Goal: Information Seeking & Learning: Check status

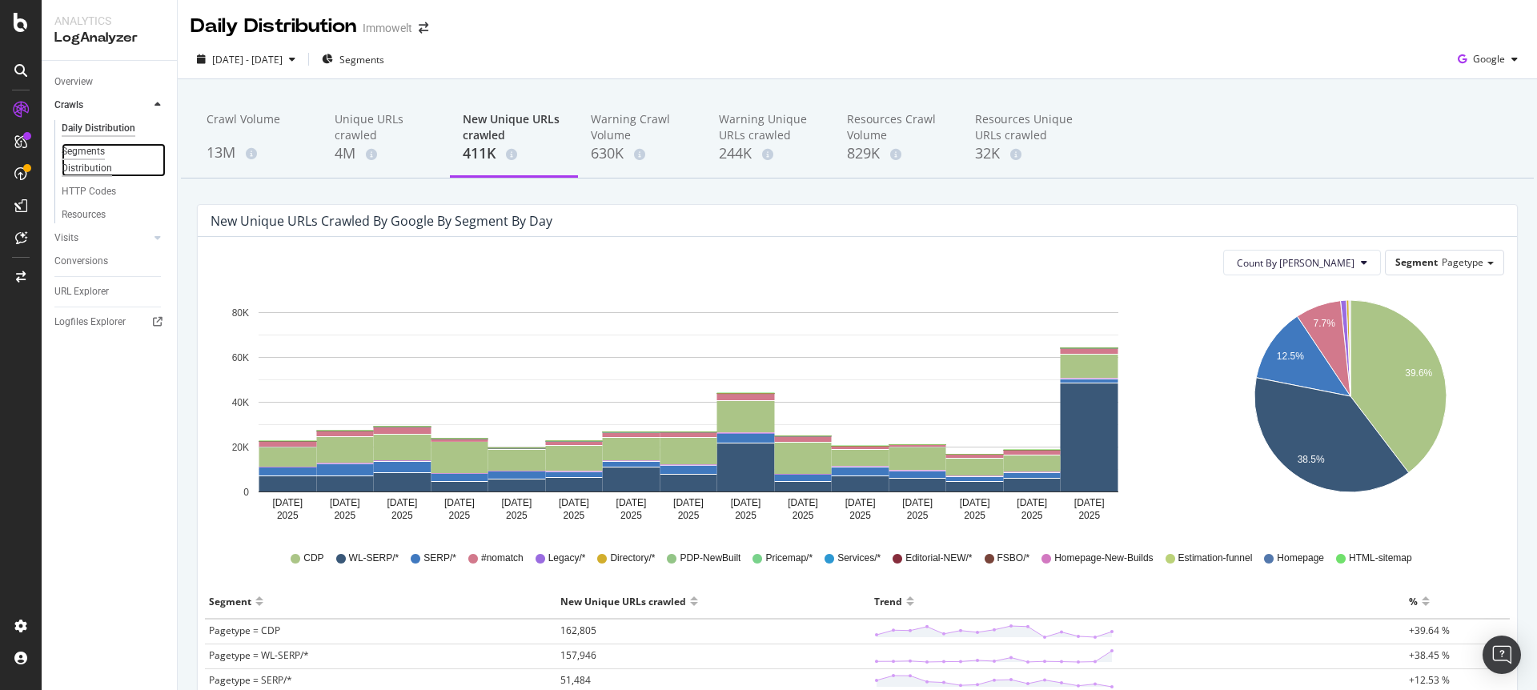
click at [107, 169] on div "Segments Distribution" at bounding box center [106, 160] width 89 height 34
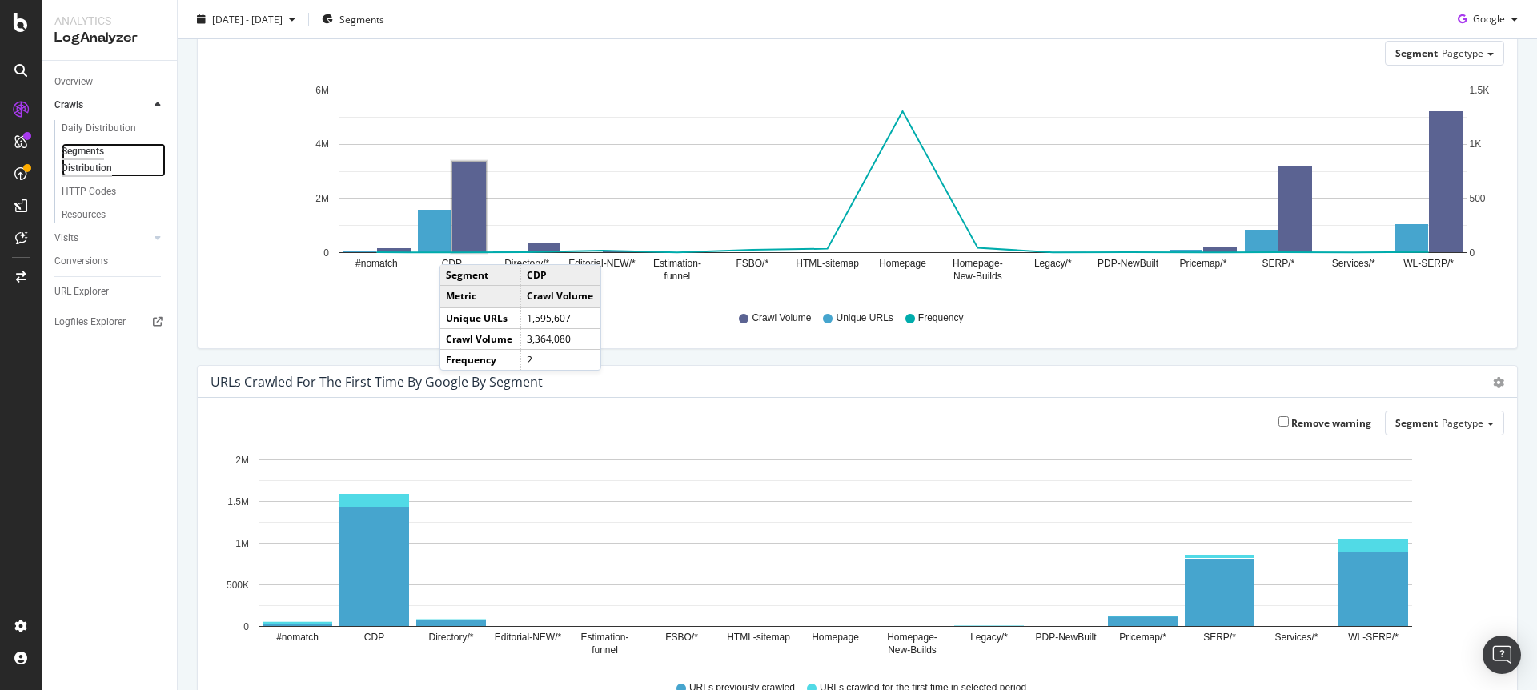
scroll to position [115, 0]
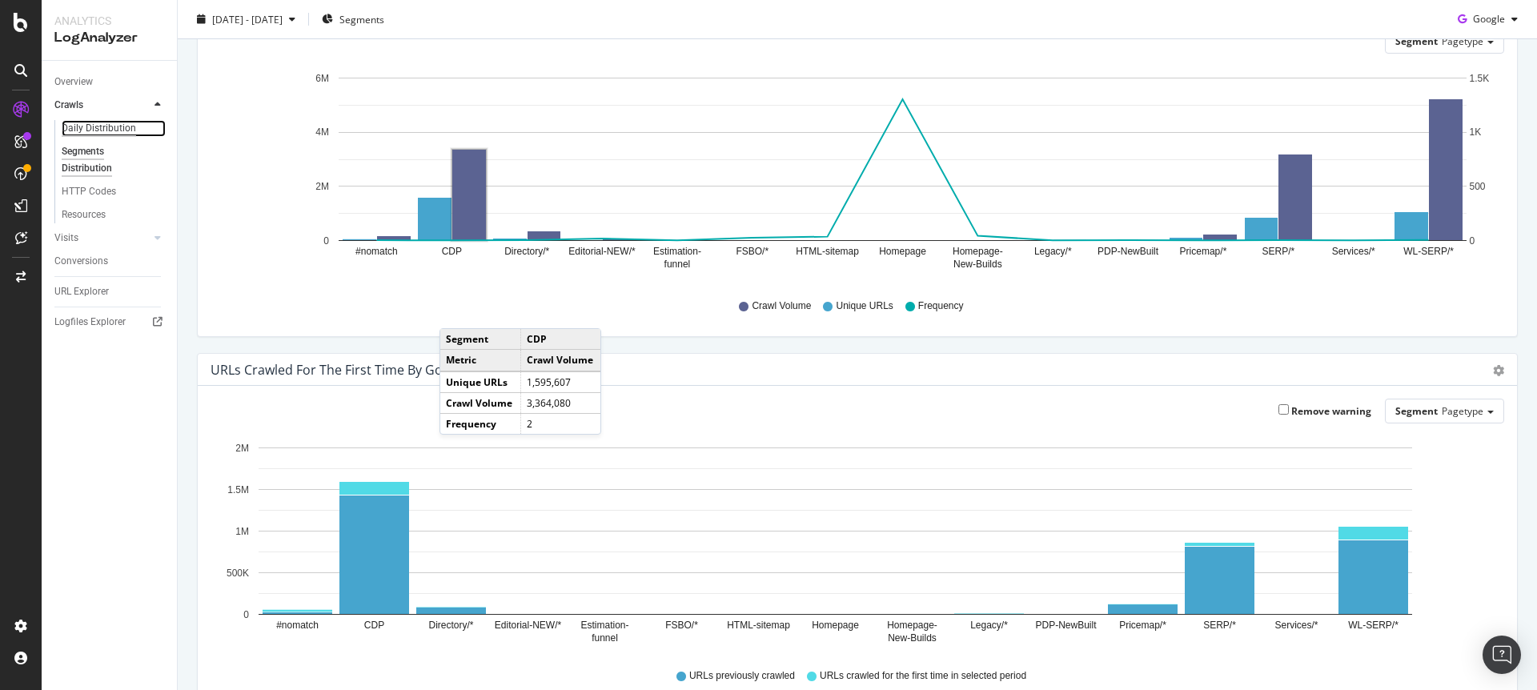
click at [113, 127] on div "Daily Distribution" at bounding box center [99, 128] width 74 height 17
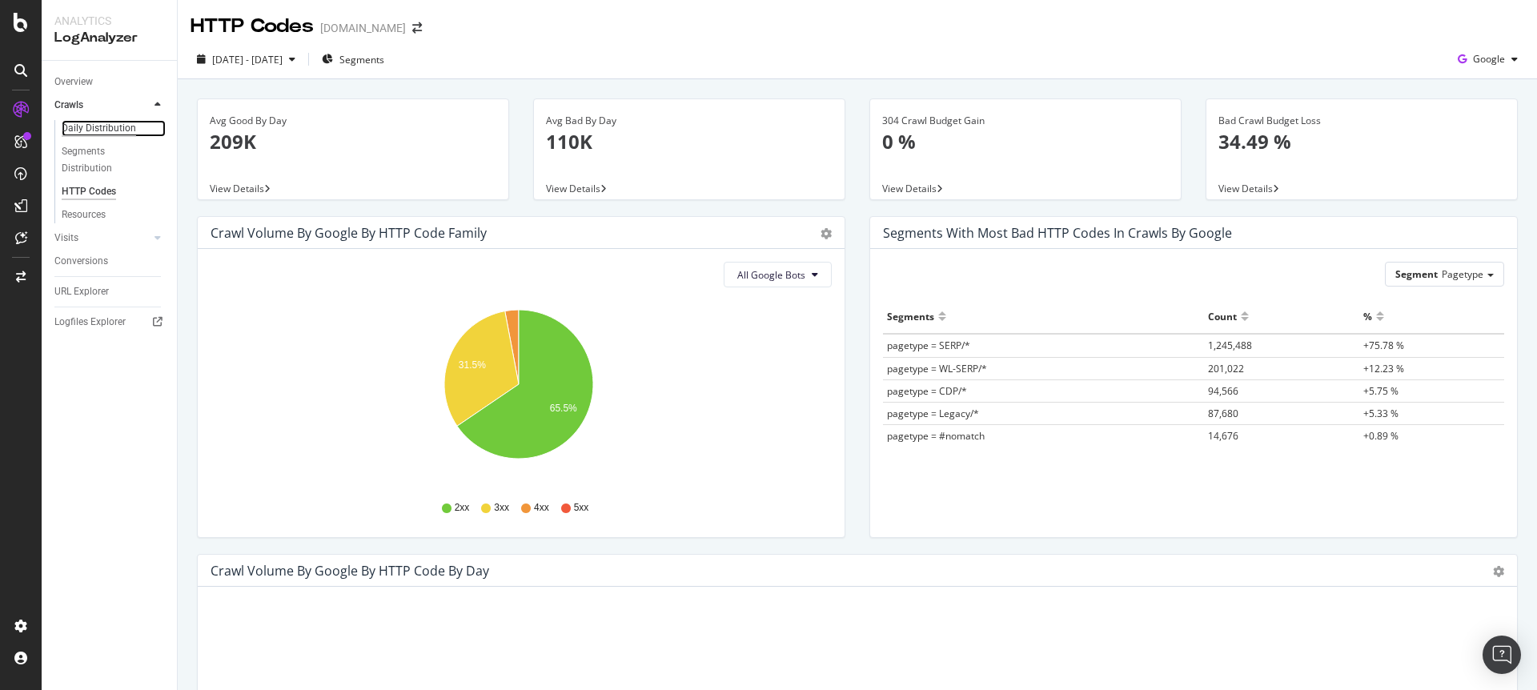
click at [125, 125] on div "Daily Distribution" at bounding box center [99, 128] width 74 height 17
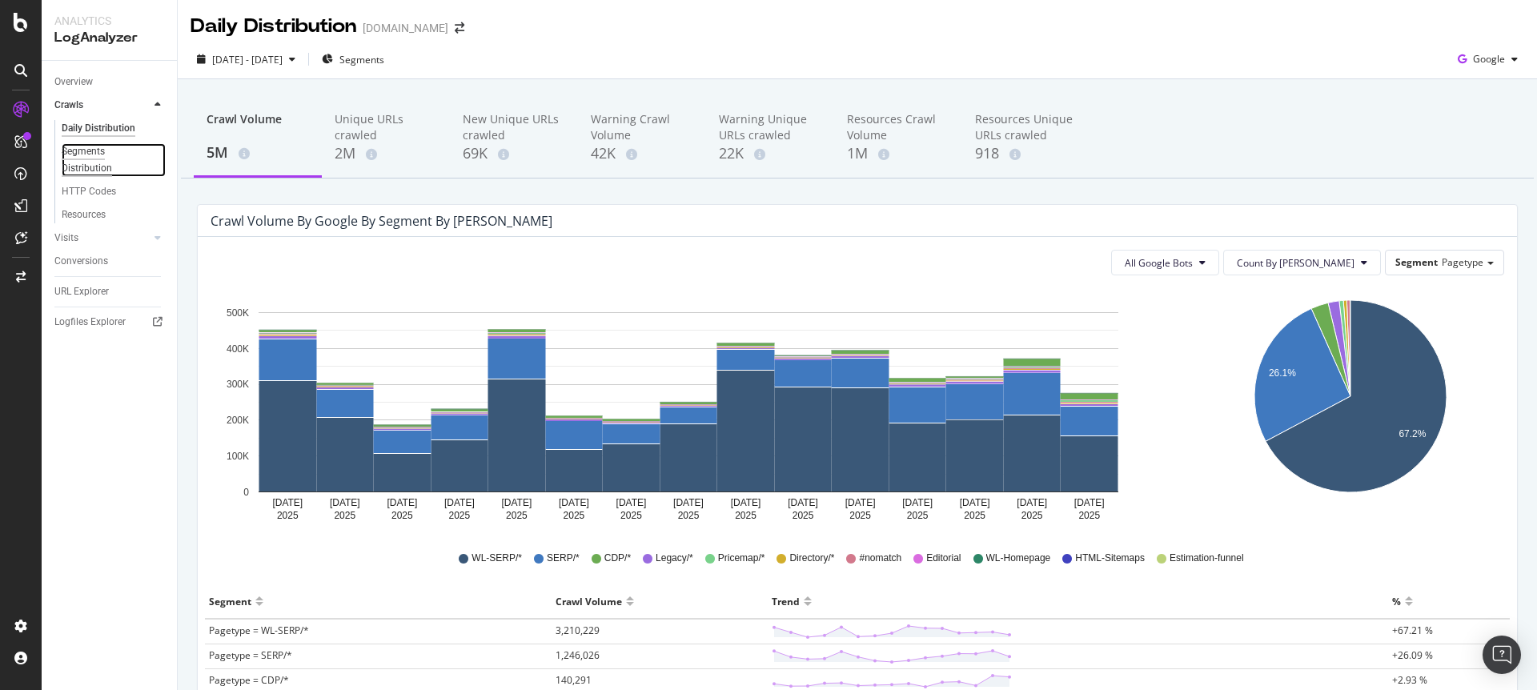
click at [97, 152] on div "Segments Distribution" at bounding box center [106, 160] width 89 height 34
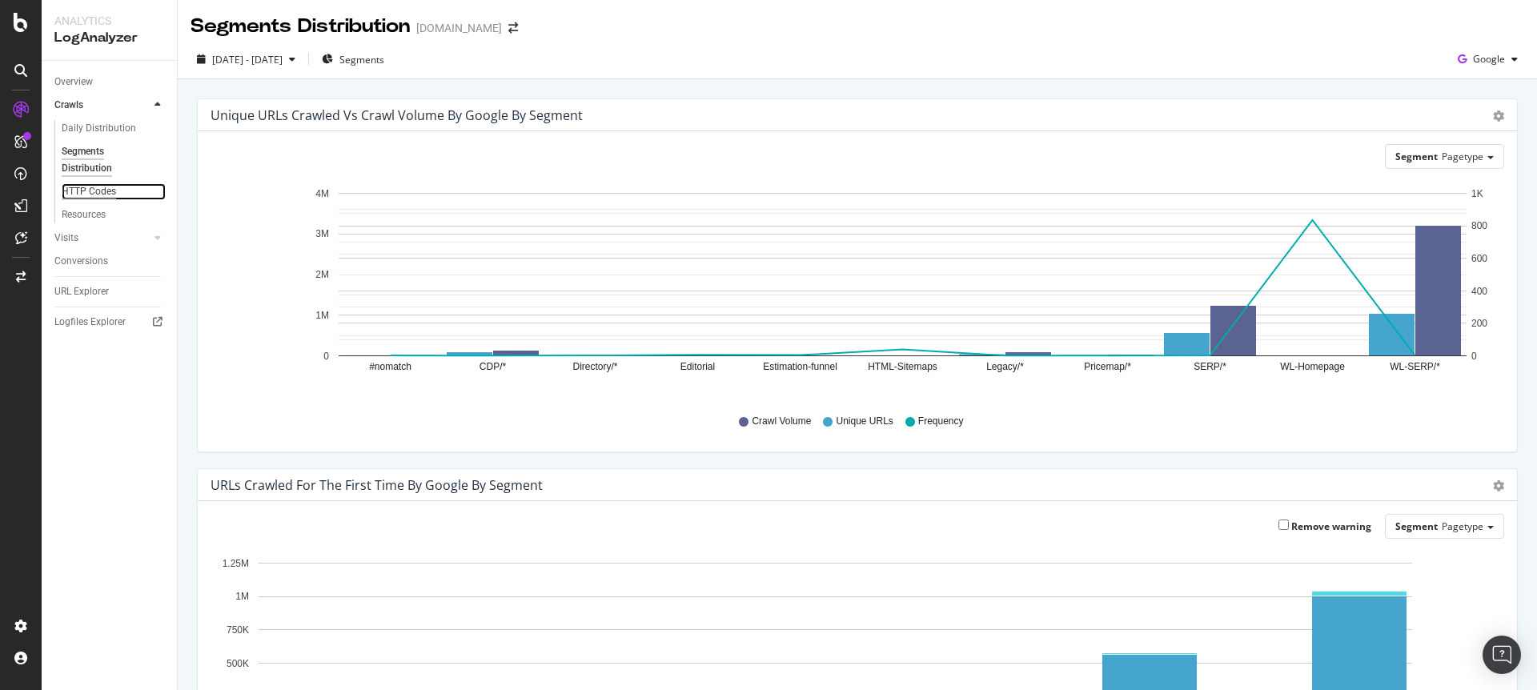
click at [101, 194] on div "HTTP Codes" at bounding box center [89, 191] width 54 height 17
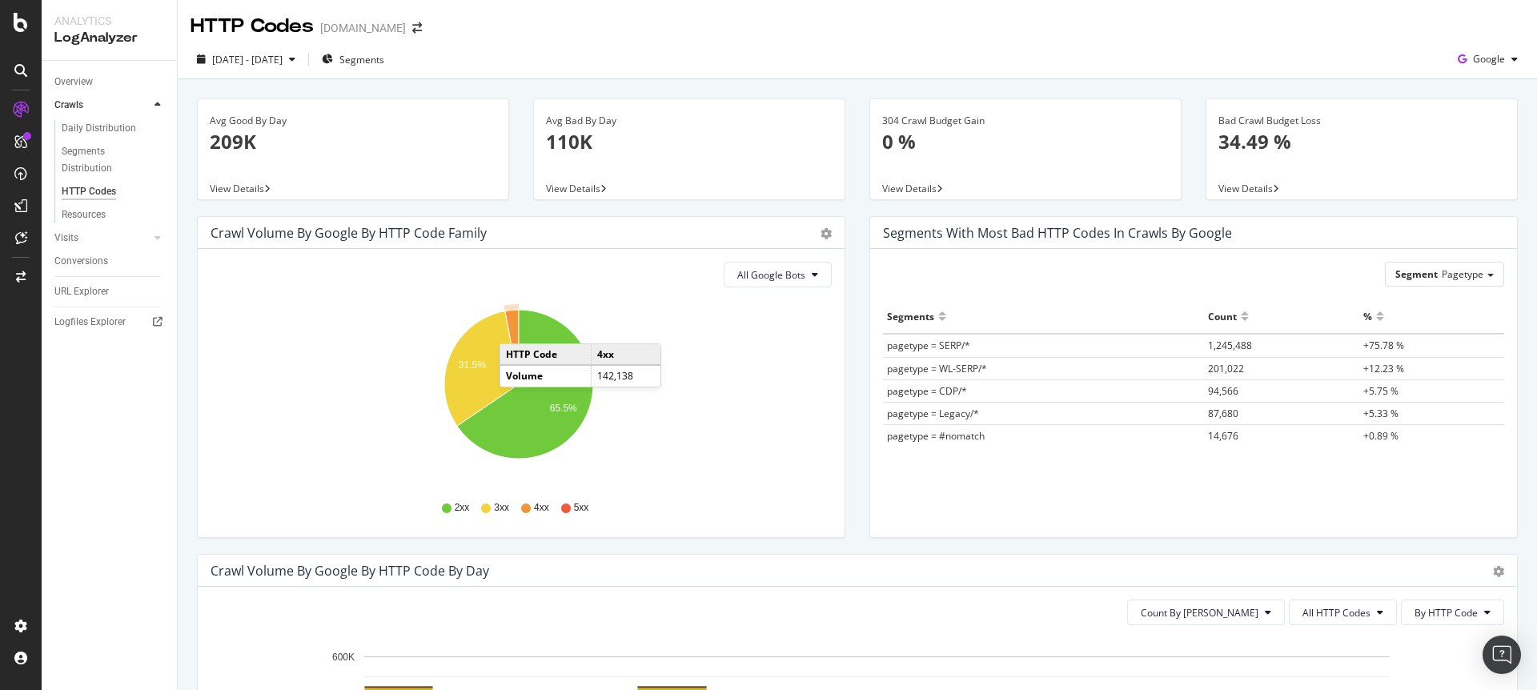
click at [515, 327] on icon "A chart." at bounding box center [512, 347] width 14 height 74
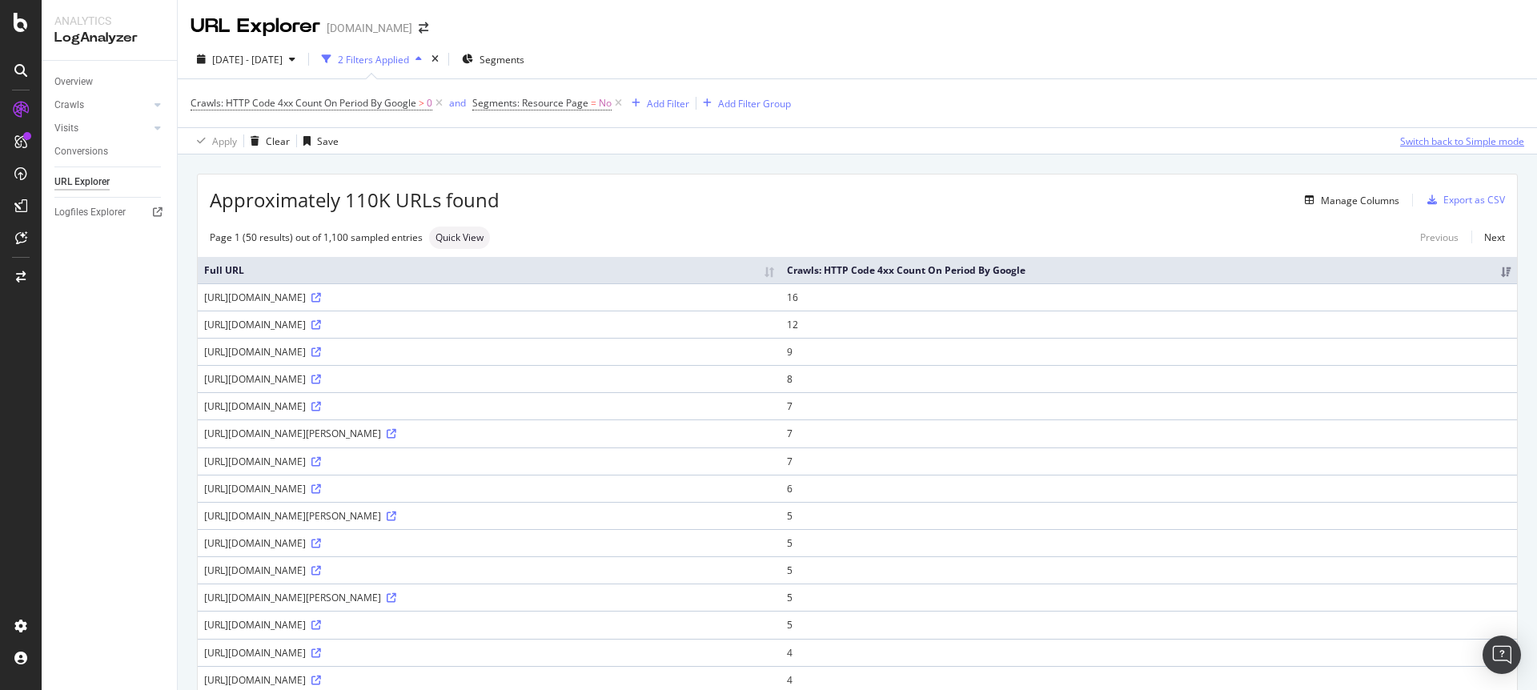
click at [1176, 145] on div "Switch back to Simple mode" at bounding box center [1462, 141] width 124 height 14
click at [1176, 145] on div "Switch to Advanced Mode" at bounding box center [1466, 141] width 114 height 14
click at [157, 102] on icon at bounding box center [157, 105] width 6 height 10
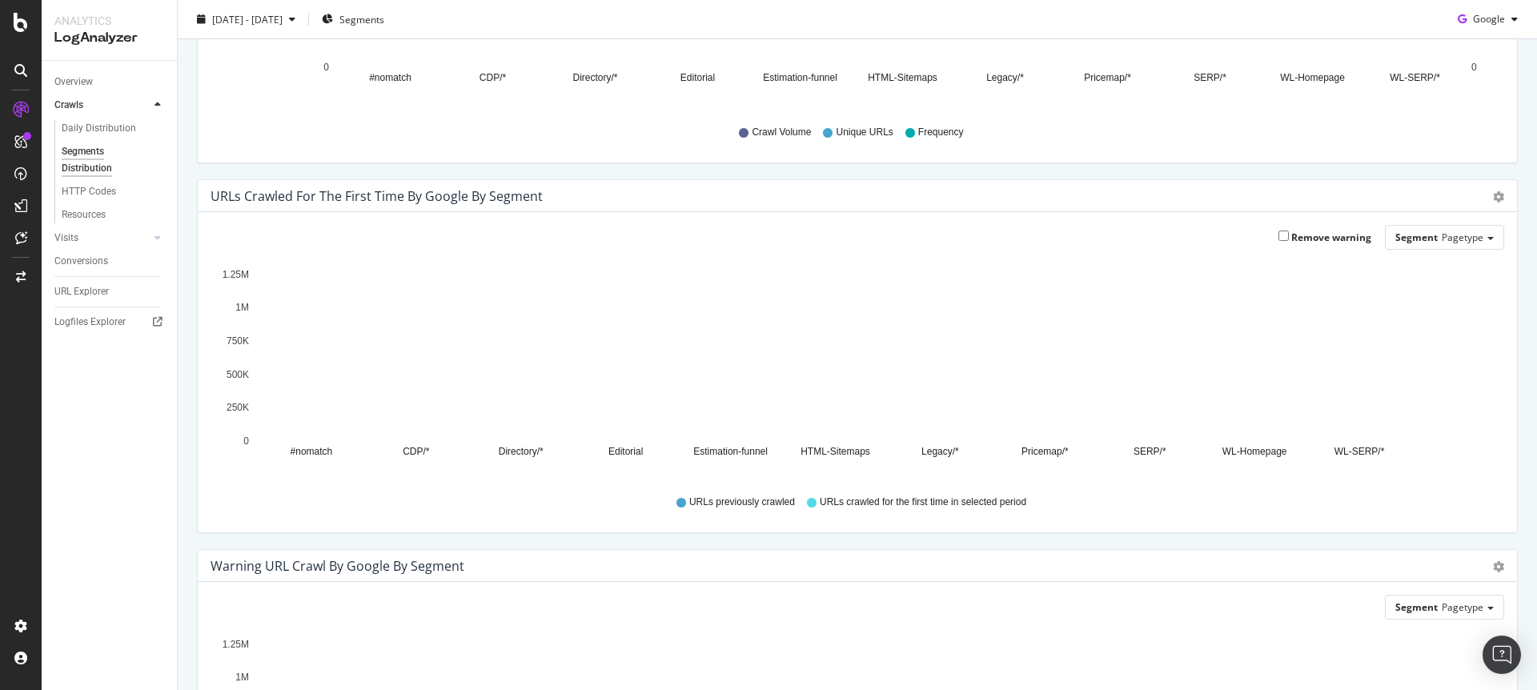
scroll to position [574, 0]
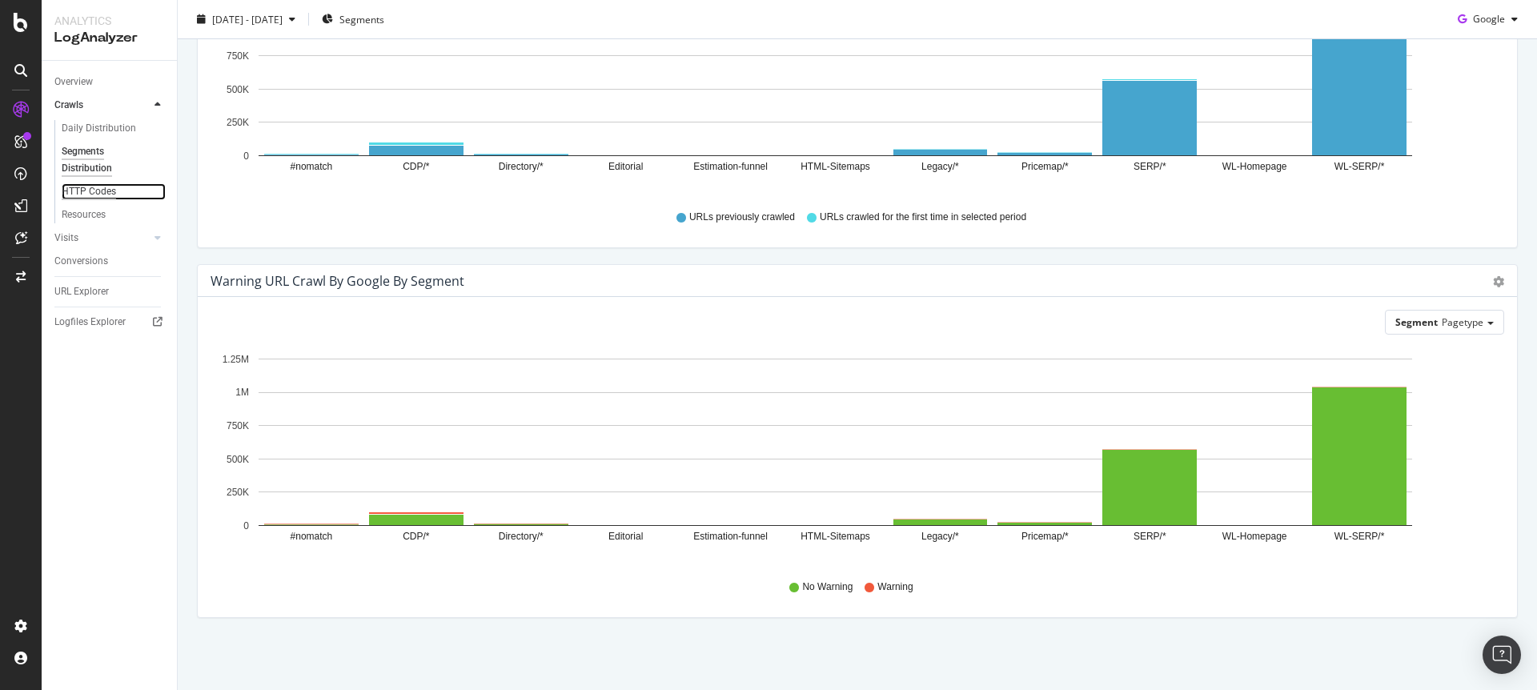
click at [103, 186] on div "HTTP Codes" at bounding box center [89, 191] width 54 height 17
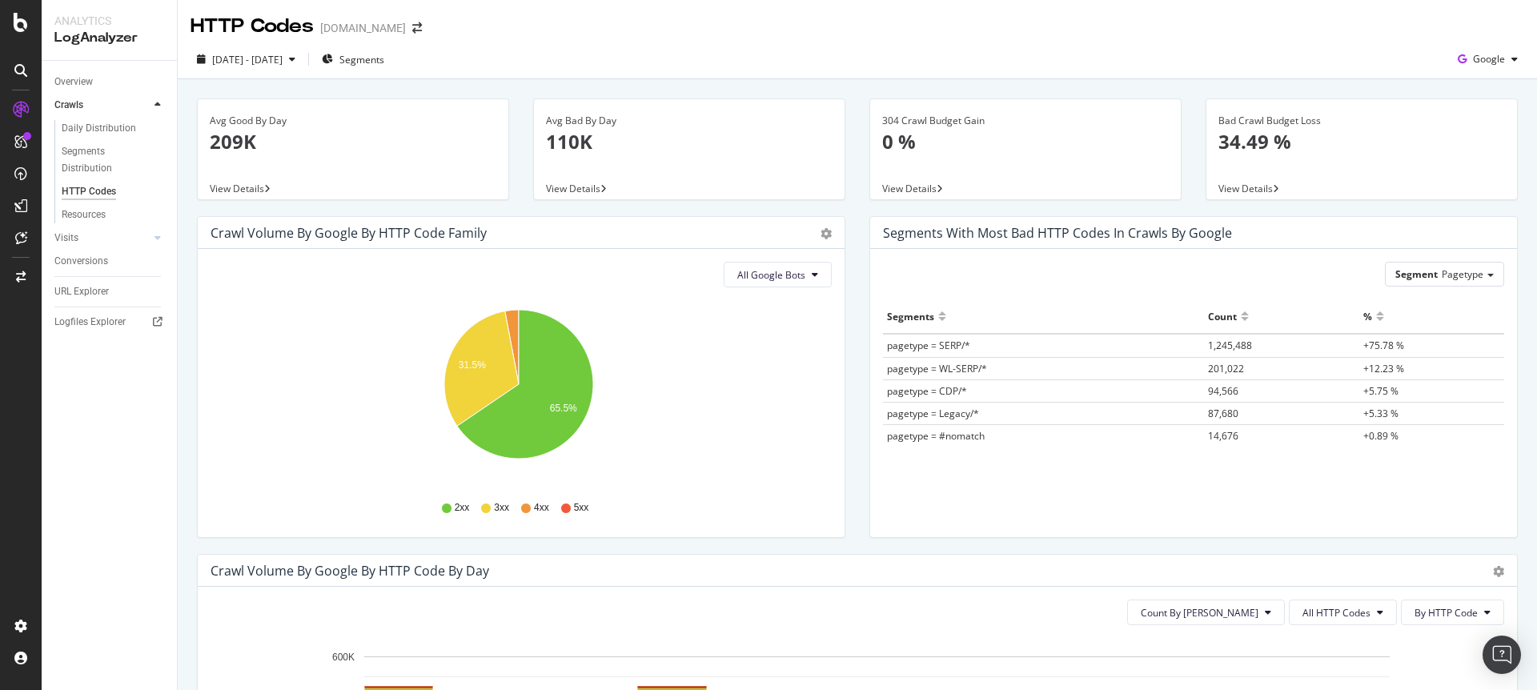
click at [948, 341] on span "pagetype = SERP/*" at bounding box center [928, 346] width 83 height 14
drag, startPoint x: 1364, startPoint y: 341, endPoint x: 1277, endPoint y: 342, distance: 86.4
click at [1364, 341] on span "+75.78 %" at bounding box center [1383, 346] width 41 height 14
click at [1204, 343] on td "1,245,488" at bounding box center [1281, 345] width 154 height 23
drag, startPoint x: 1213, startPoint y: 342, endPoint x: 1240, endPoint y: 343, distance: 27.2
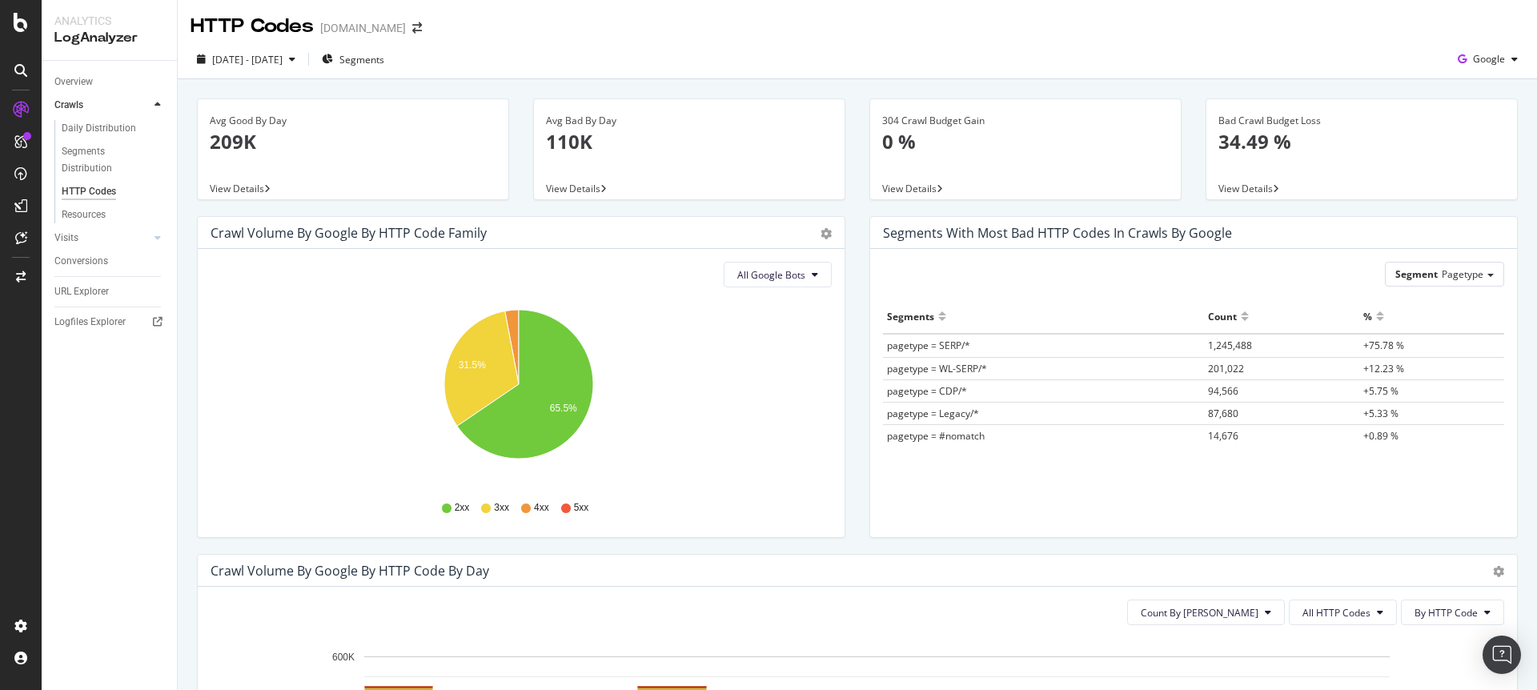
click at [1214, 342] on span "1,245,488" at bounding box center [1230, 346] width 44 height 14
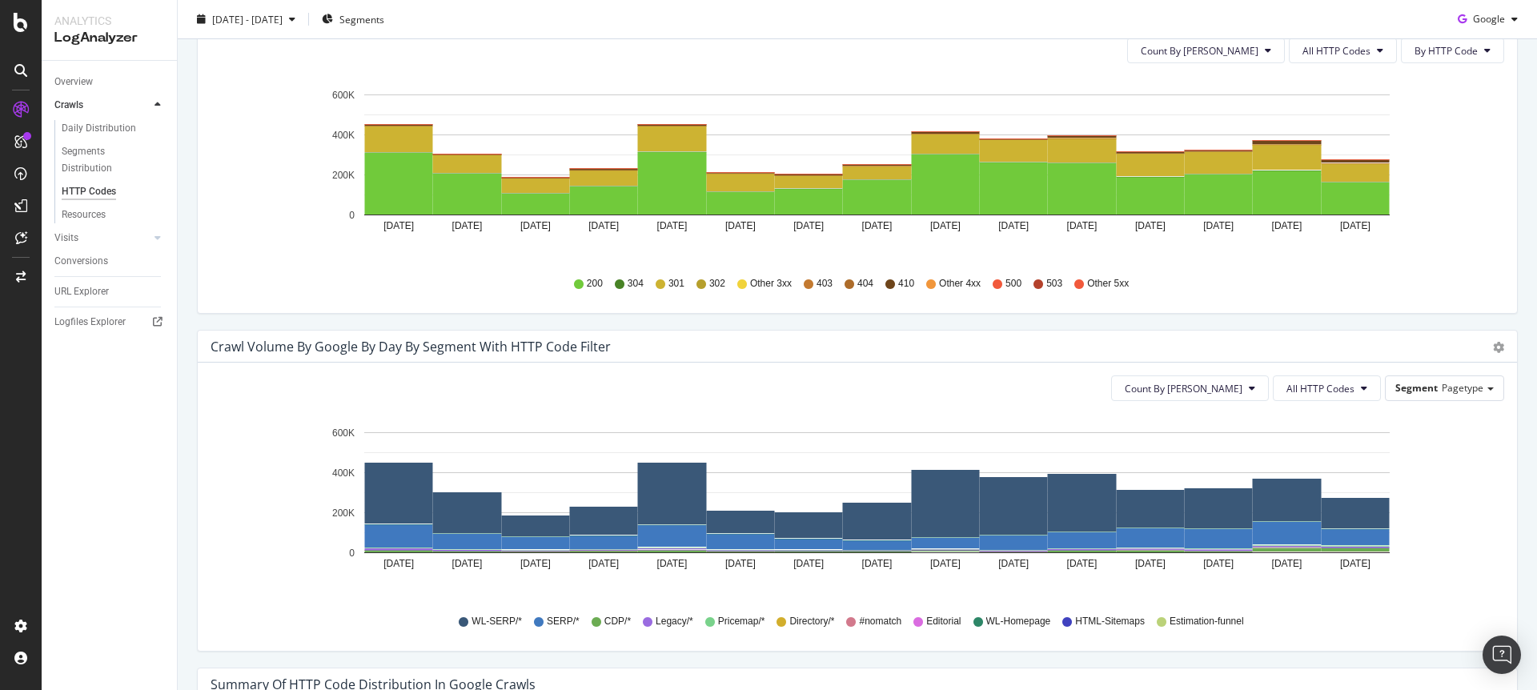
scroll to position [596, 0]
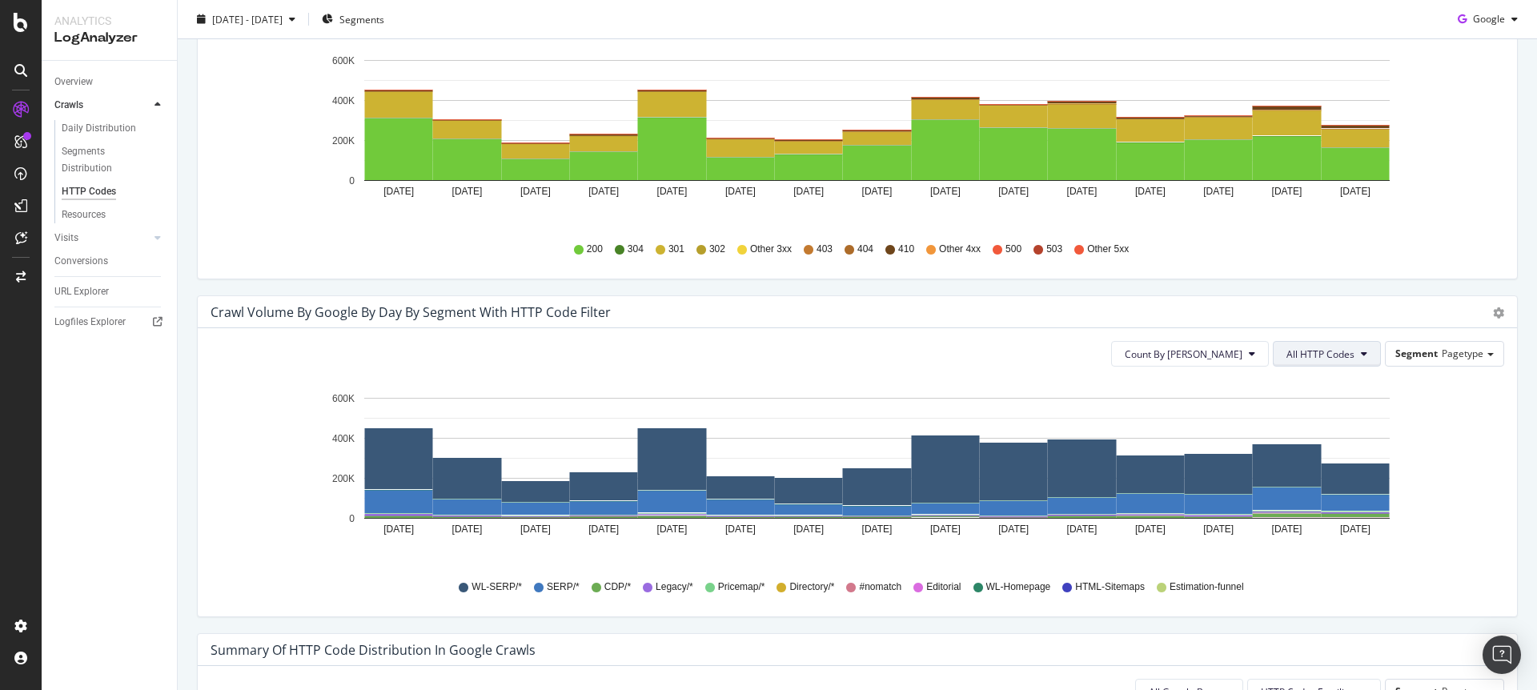
click at [1324, 360] on button "All HTTP Codes" at bounding box center [1326, 354] width 108 height 26
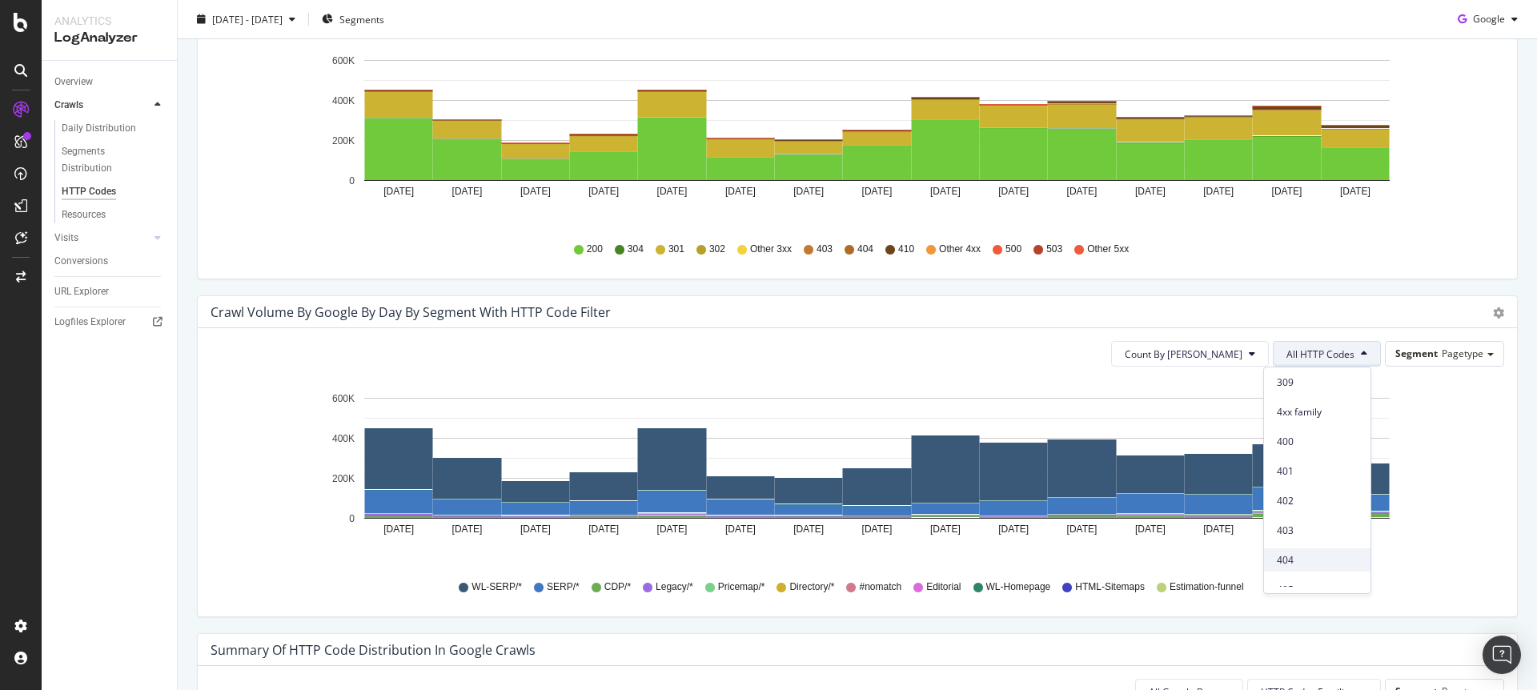
click at [1296, 555] on span "404" at bounding box center [1316, 560] width 81 height 14
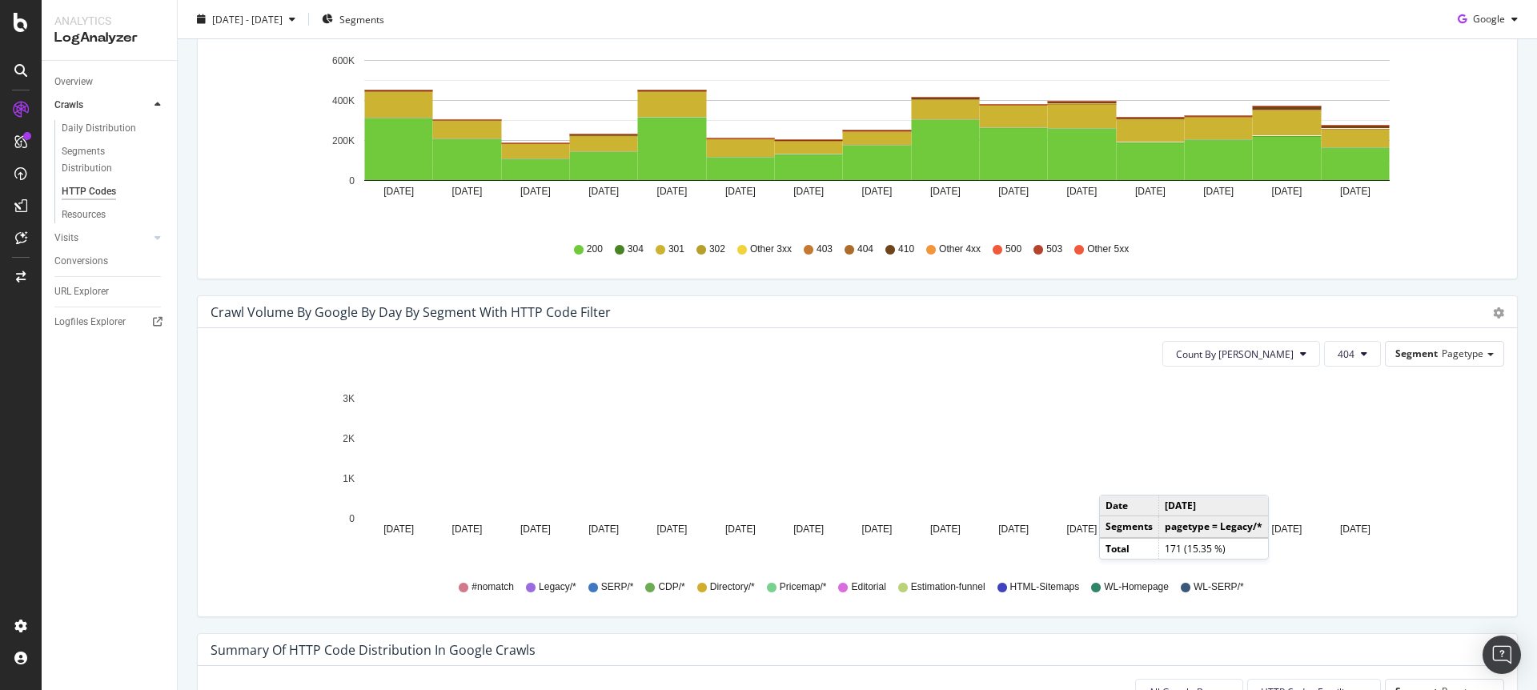
scroll to position [608, 0]
